Goal: Find contact information: Find contact information

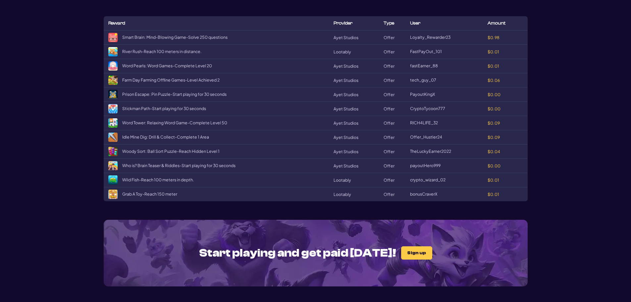
scroll to position [1428, 0]
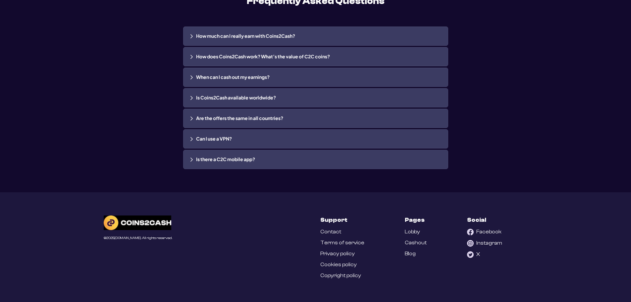
click at [335, 231] on link "Contact" at bounding box center [330, 231] width 21 height 6
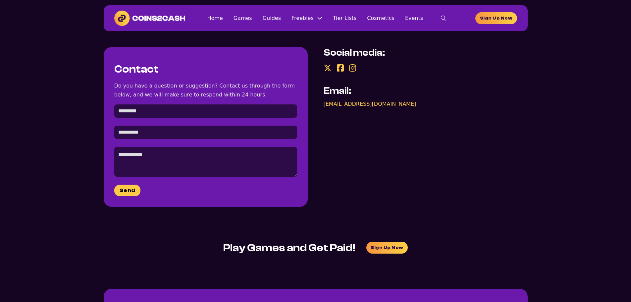
click at [162, 15] on img at bounding box center [149, 18] width 71 height 15
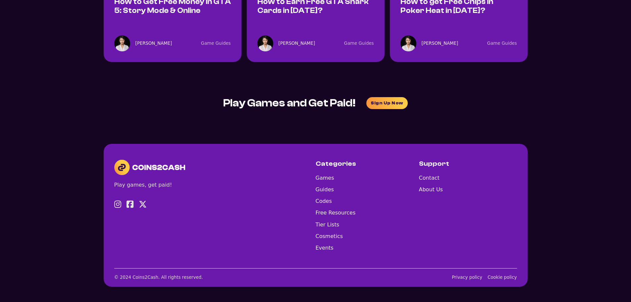
scroll to position [799, 0]
